Goal: Transaction & Acquisition: Purchase product/service

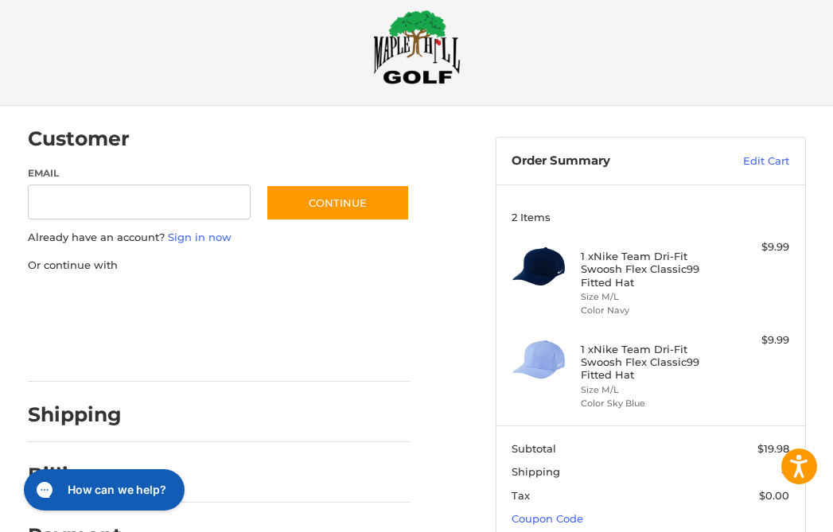
click at [107, 214] on input "Email" at bounding box center [139, 203] width 223 height 36
type input "**********"
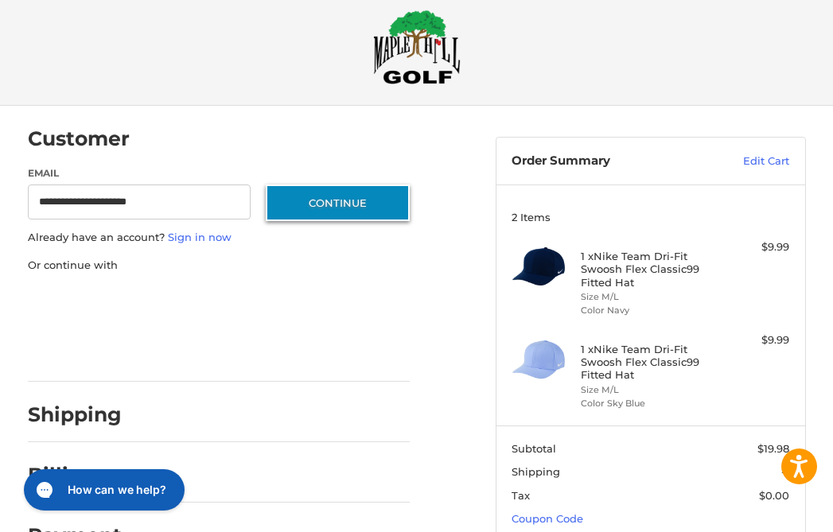
click at [336, 210] on button "Continue" at bounding box center [338, 203] width 144 height 37
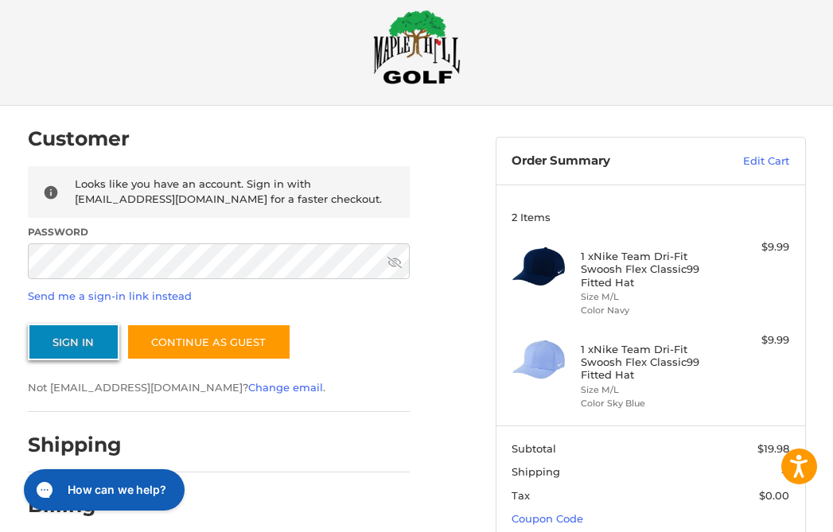
click at [85, 339] on button "Sign In" at bounding box center [73, 342] width 91 height 37
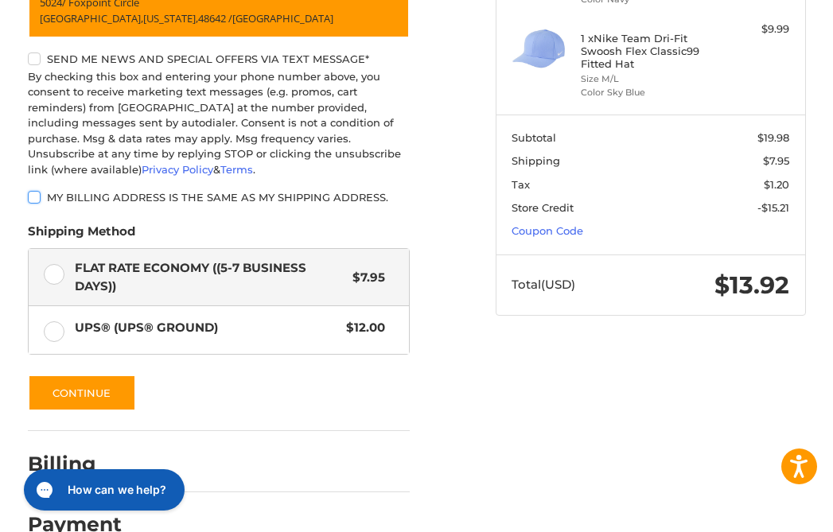
scroll to position [359, 0]
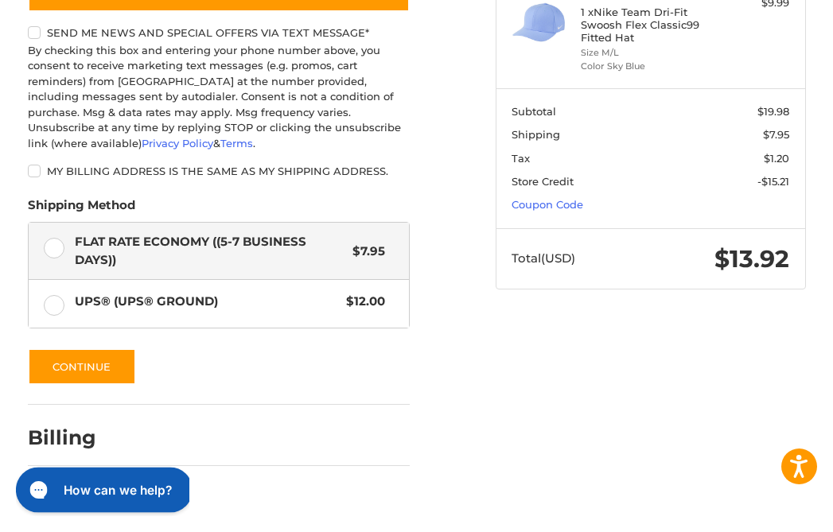
click at [121, 488] on h2 "How can we help?" at bounding box center [118, 489] width 108 height 17
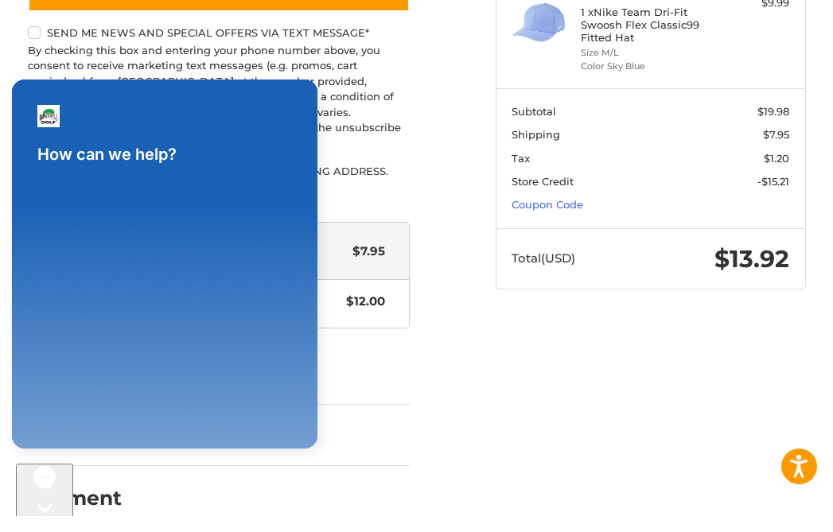
scroll to position [0, 0]
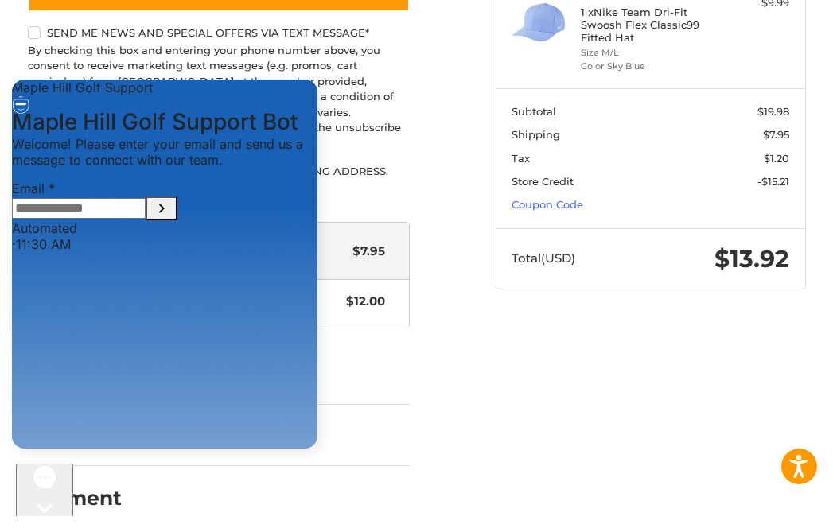
click at [453, 371] on div "Customer [EMAIL_ADDRESS][DOMAIN_NAME] Sign Out Shipping POWERED BY We’ve got yo…" at bounding box center [416, 155] width 833 height 772
click at [45, 528] on icon "Gorgias live chat" at bounding box center [44, 535] width 15 height 15
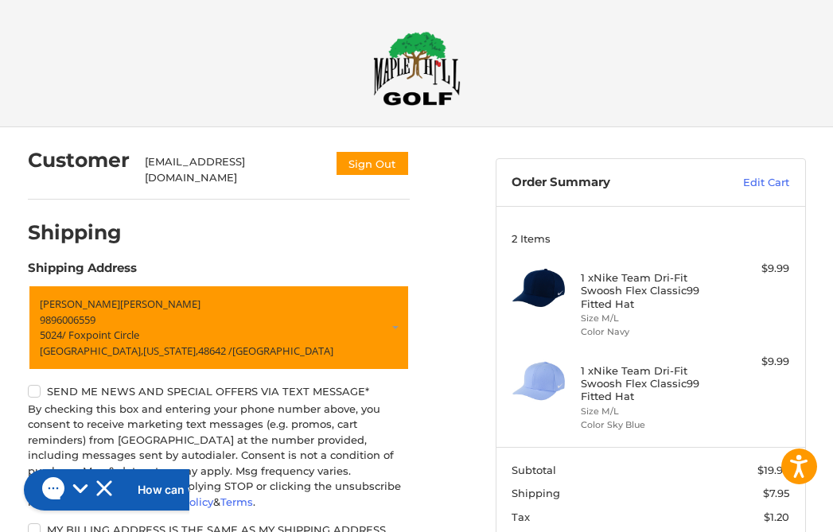
scroll to position [270, 0]
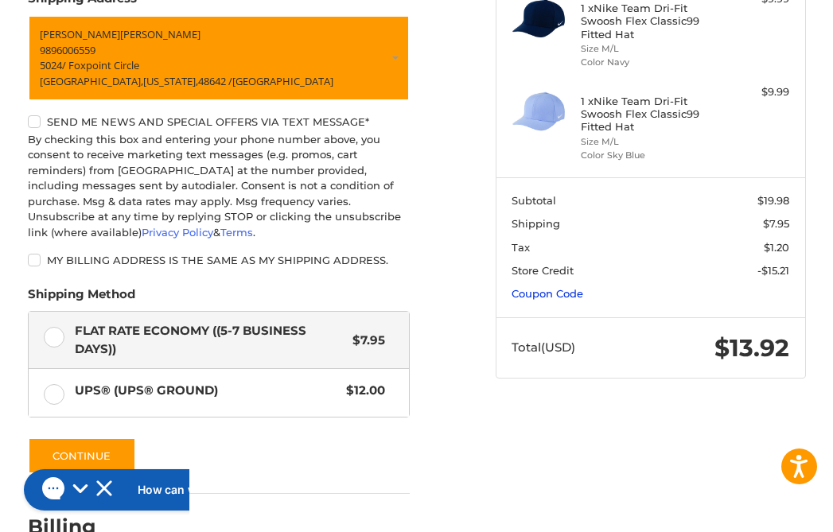
click at [566, 295] on link "Coupon Code" at bounding box center [547, 293] width 72 height 13
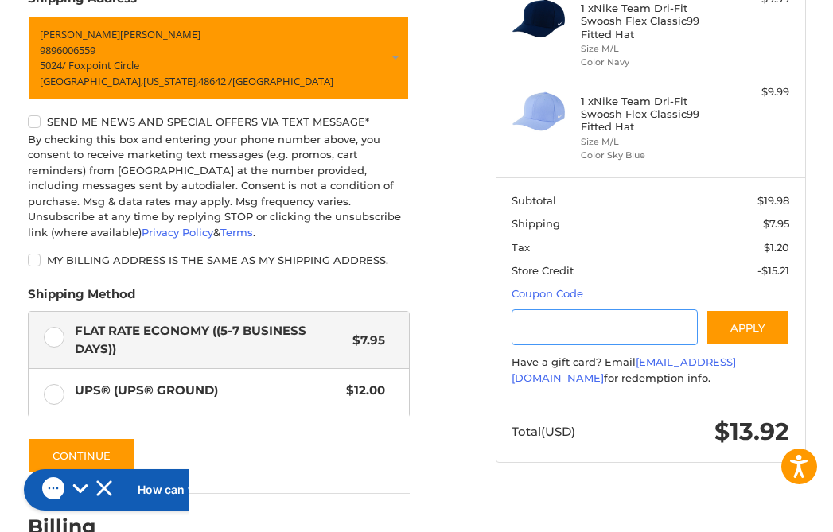
click at [564, 329] on input "Gift Certificate or Coupon Code" at bounding box center [604, 327] width 186 height 36
paste input "*********"
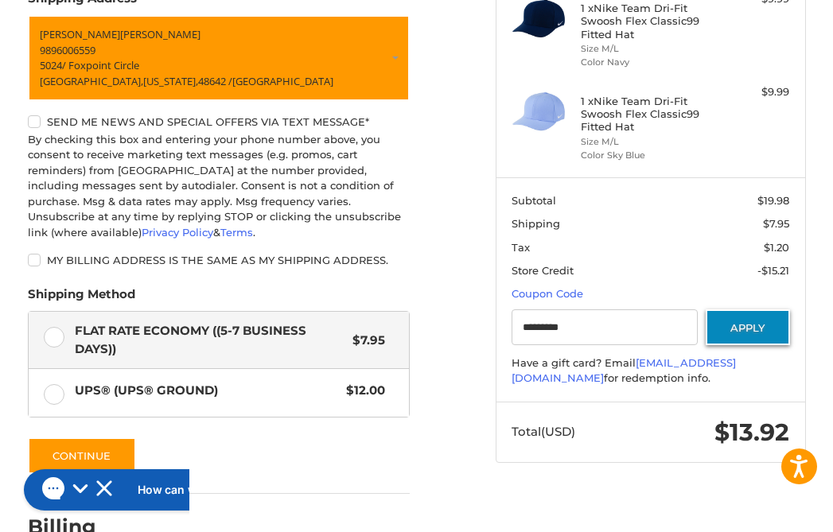
click at [760, 322] on button "Apply" at bounding box center [748, 327] width 84 height 36
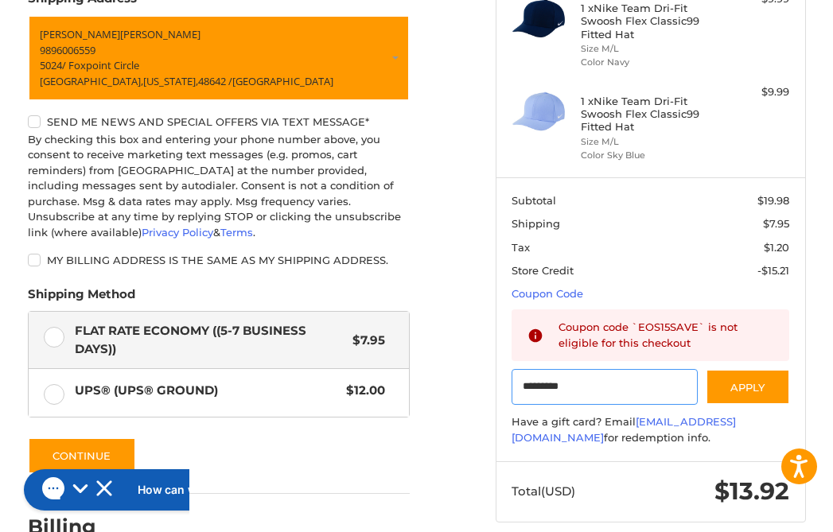
click at [607, 387] on input "*********" at bounding box center [604, 387] width 186 height 36
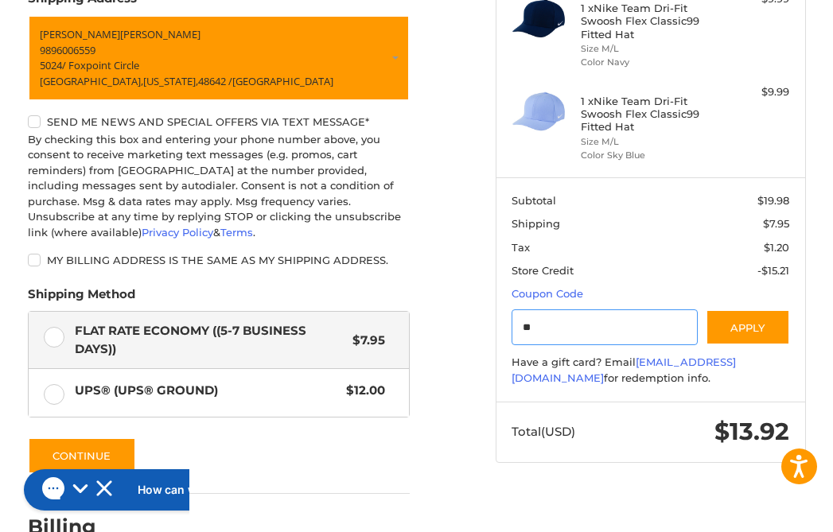
type input "*"
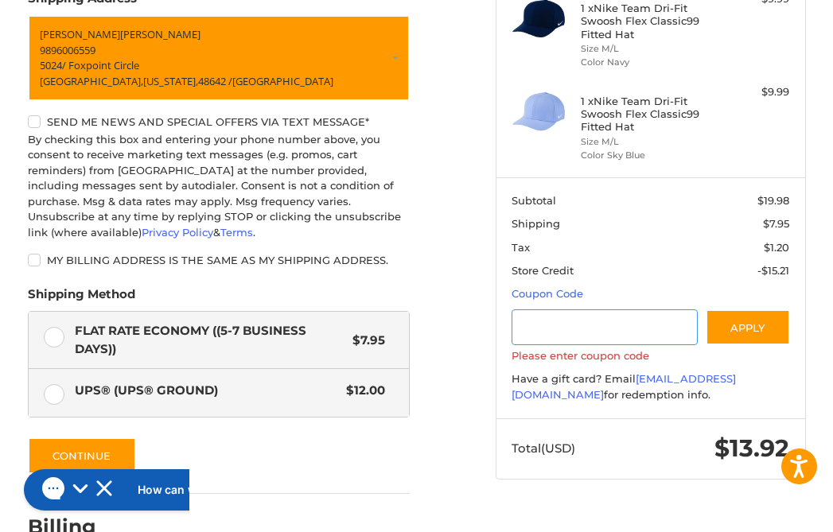
scroll to position [359, 0]
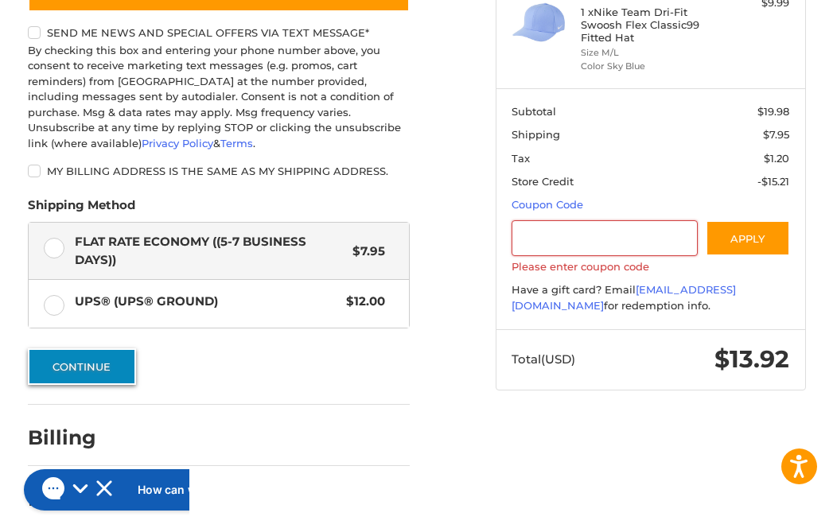
click at [84, 352] on button "Continue" at bounding box center [82, 366] width 108 height 37
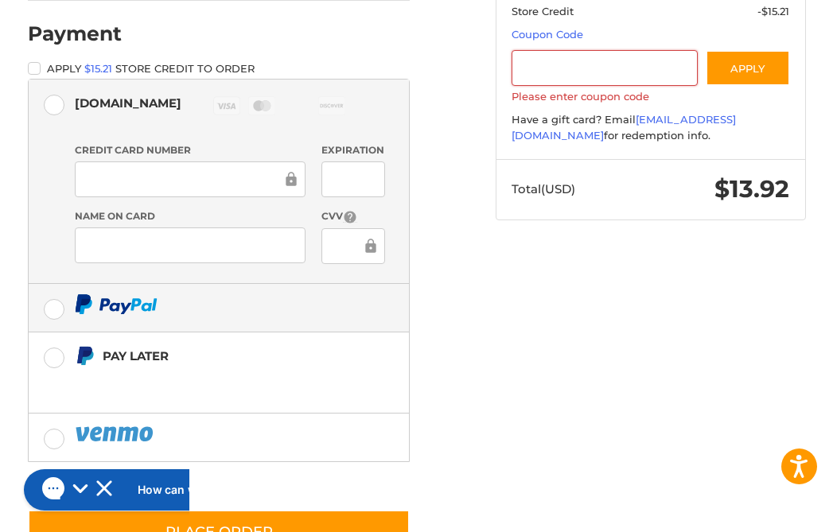
scroll to position [531, 0]
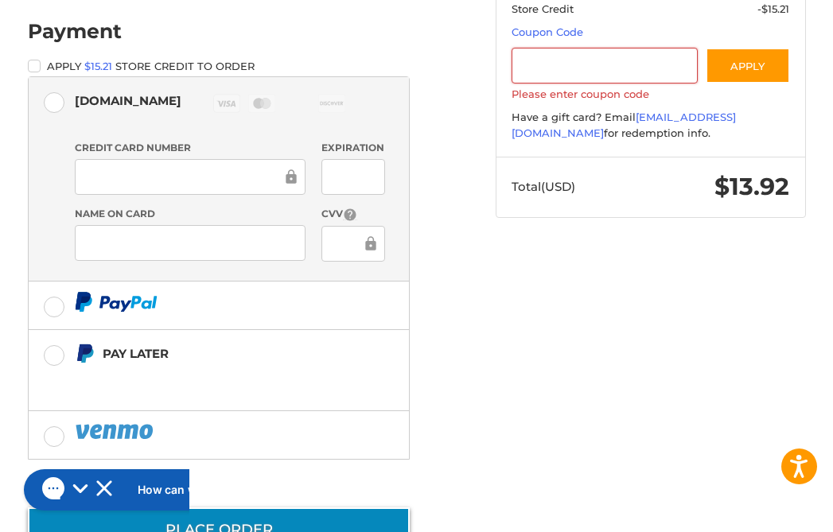
click at [239, 507] on button "Place Order" at bounding box center [219, 529] width 382 height 45
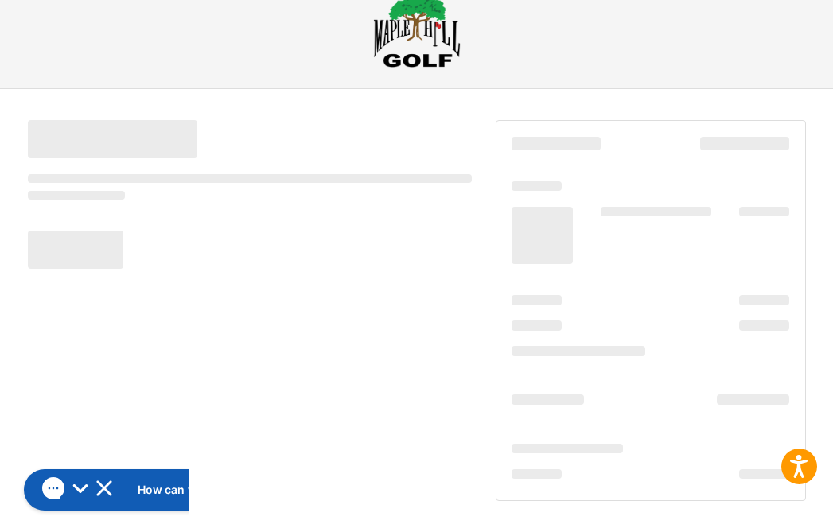
scroll to position [38, 0]
